Goal: Information Seeking & Learning: Learn about a topic

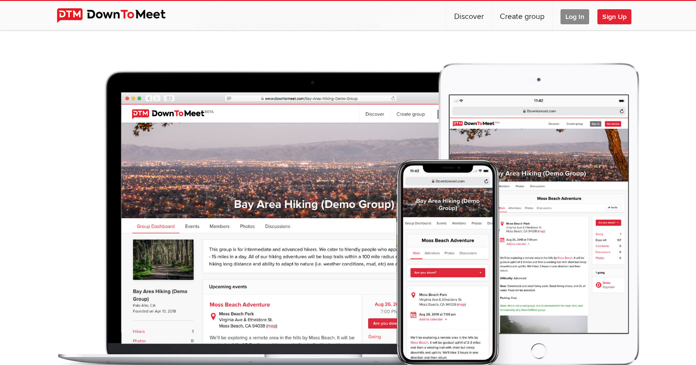
scroll to position [389, 0]
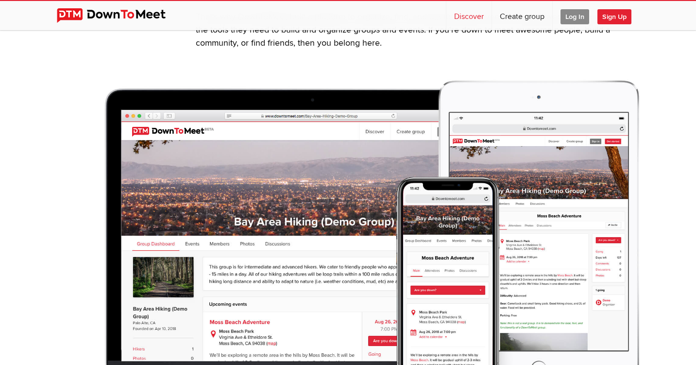
click at [460, 20] on link "Discover" at bounding box center [468, 15] width 45 height 29
select select "null"
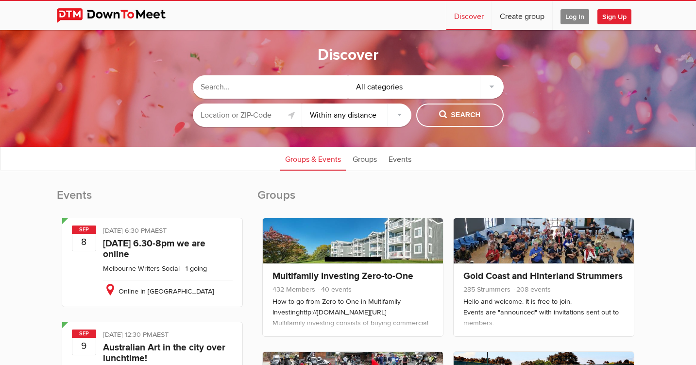
click at [254, 87] on input "text" at bounding box center [270, 86] width 155 height 23
type input "book club"
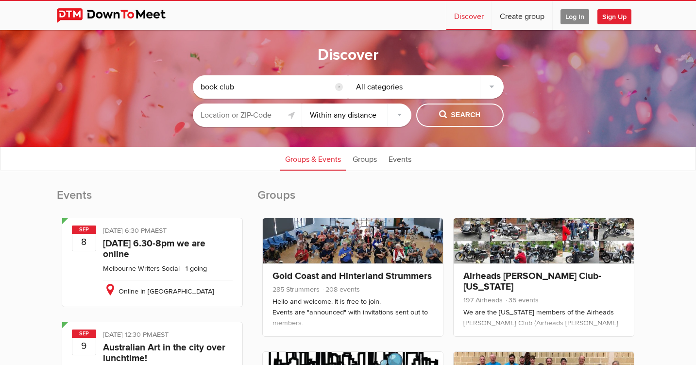
click at [248, 117] on input "text" at bounding box center [247, 114] width 109 height 23
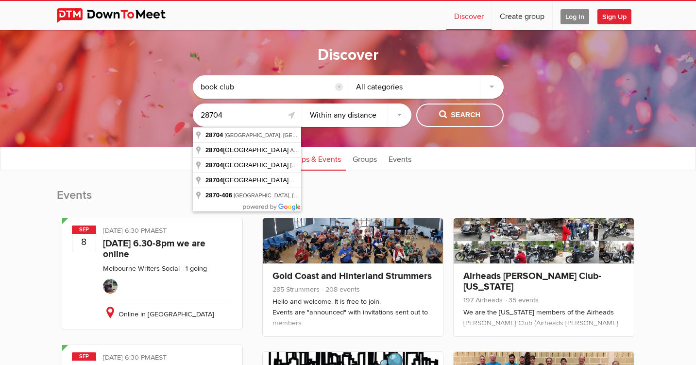
type input "28704"
click at [375, 115] on select "Within 10 miles Within 25 miles Within 50 miles Within 100 miles Within any dis…" at bounding box center [356, 114] width 109 height 23
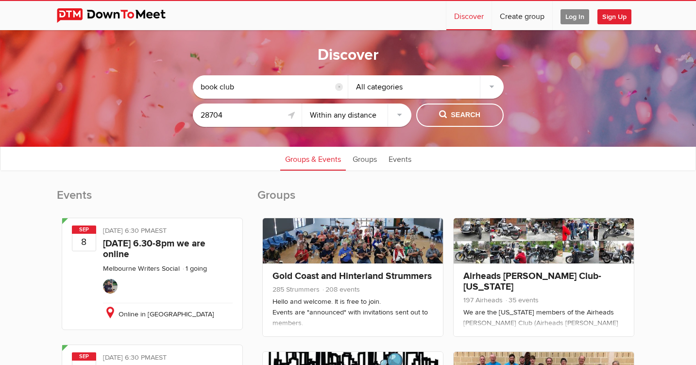
select select "10"
click at [302, 103] on select "Within 10 miles Within 25 miles Within 50 miles Within 100 miles Within any dis…" at bounding box center [356, 114] width 109 height 23
click at [464, 114] on span "Search" at bounding box center [459, 115] width 41 height 11
click at [456, 111] on span "Search" at bounding box center [459, 115] width 41 height 11
drag, startPoint x: 248, startPoint y: 86, endPoint x: 168, endPoint y: 83, distance: 79.7
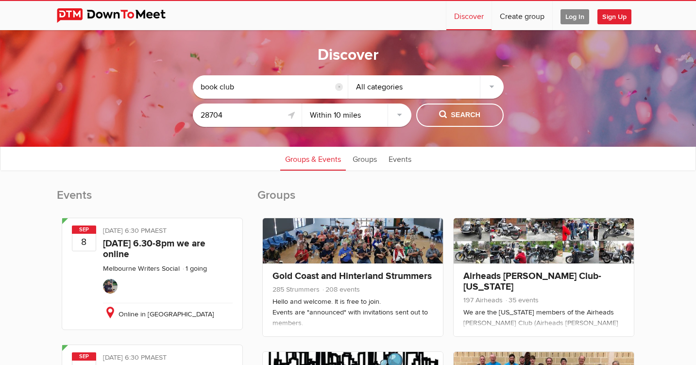
click at [168, 83] on sp-group-common-search-cat-loc "book club reset All categories 28704 Within 10 miles Within 25 miles Within 50 …" at bounding box center [348, 99] width 599 height 66
click at [455, 111] on span "Search" at bounding box center [459, 115] width 41 height 11
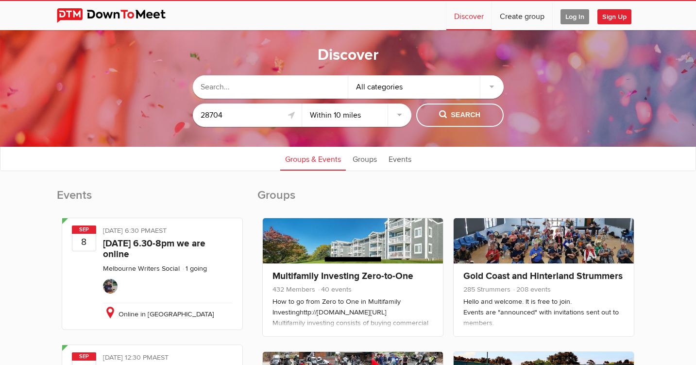
click at [438, 87] on div "All categories" at bounding box center [425, 86] width 155 height 23
click at [493, 86] on div "All categories" at bounding box center [425, 86] width 155 height 23
click at [492, 88] on div "All categories" at bounding box center [425, 86] width 155 height 23
